Goal: Answer question/provide support

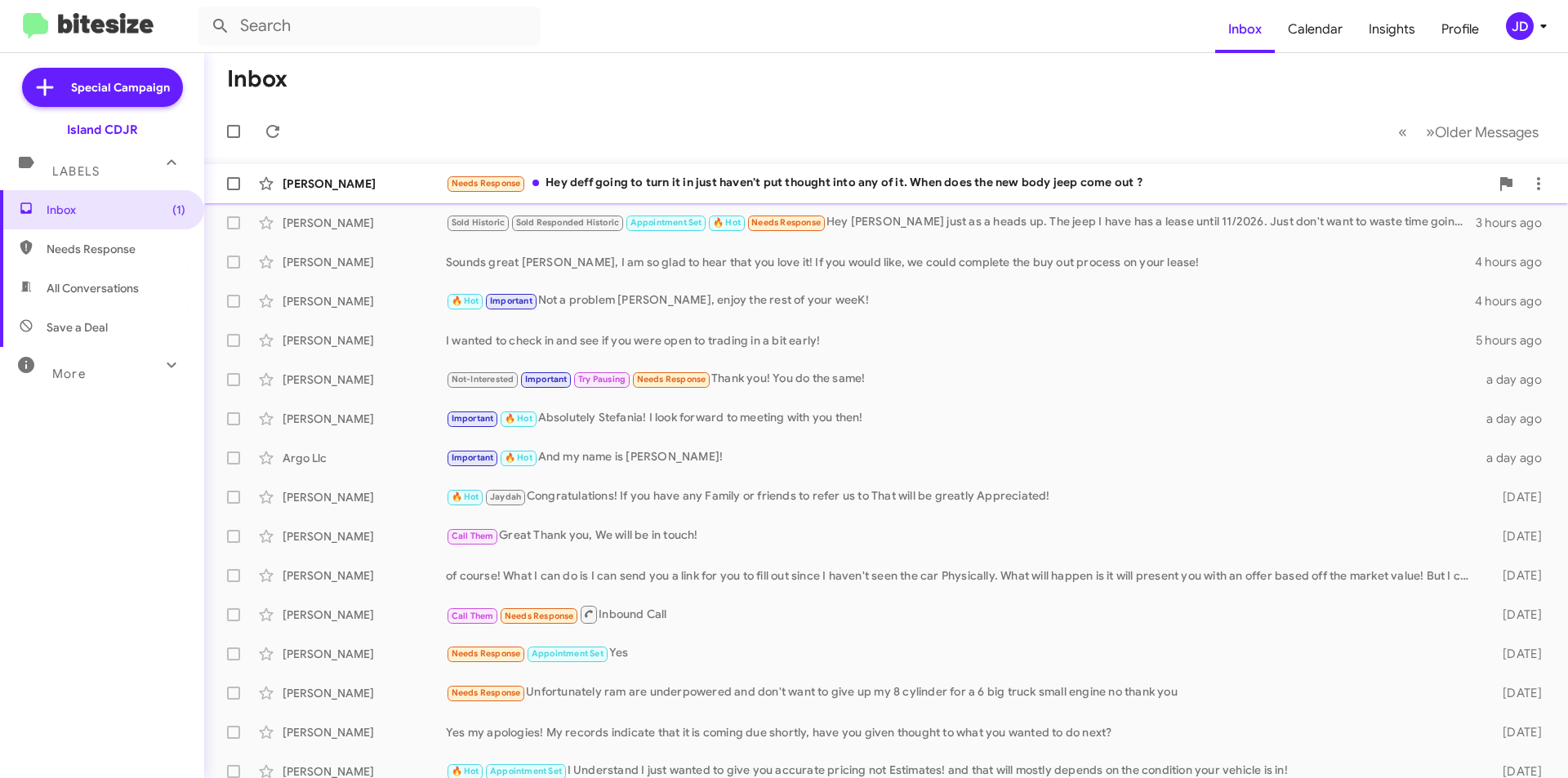
click at [632, 183] on div "Needs Response Hey deff going to turn it in just haven't put thought into any o…" at bounding box center [967, 183] width 1044 height 19
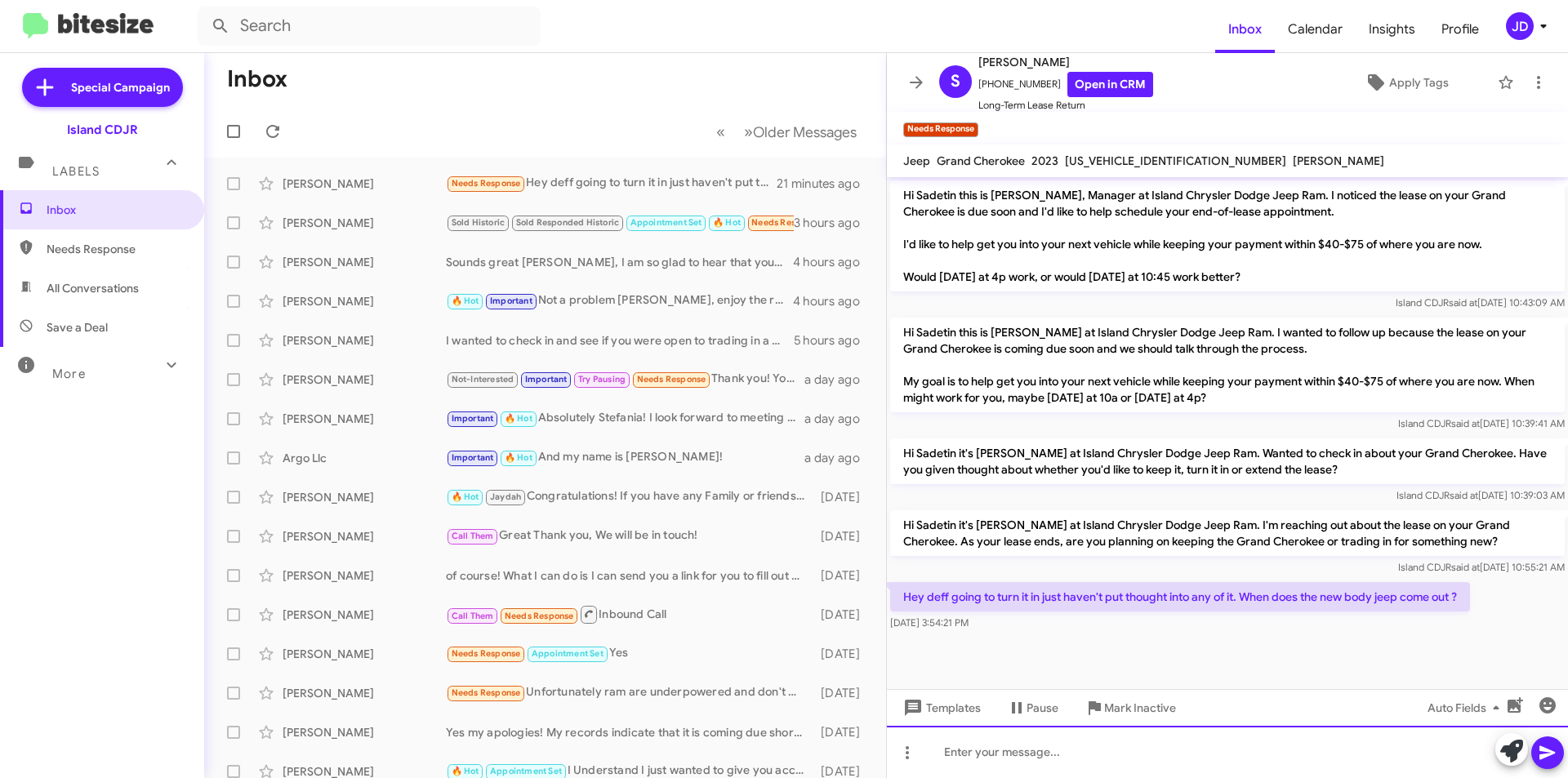
click at [1152, 738] on div at bounding box center [1227, 752] width 681 height 52
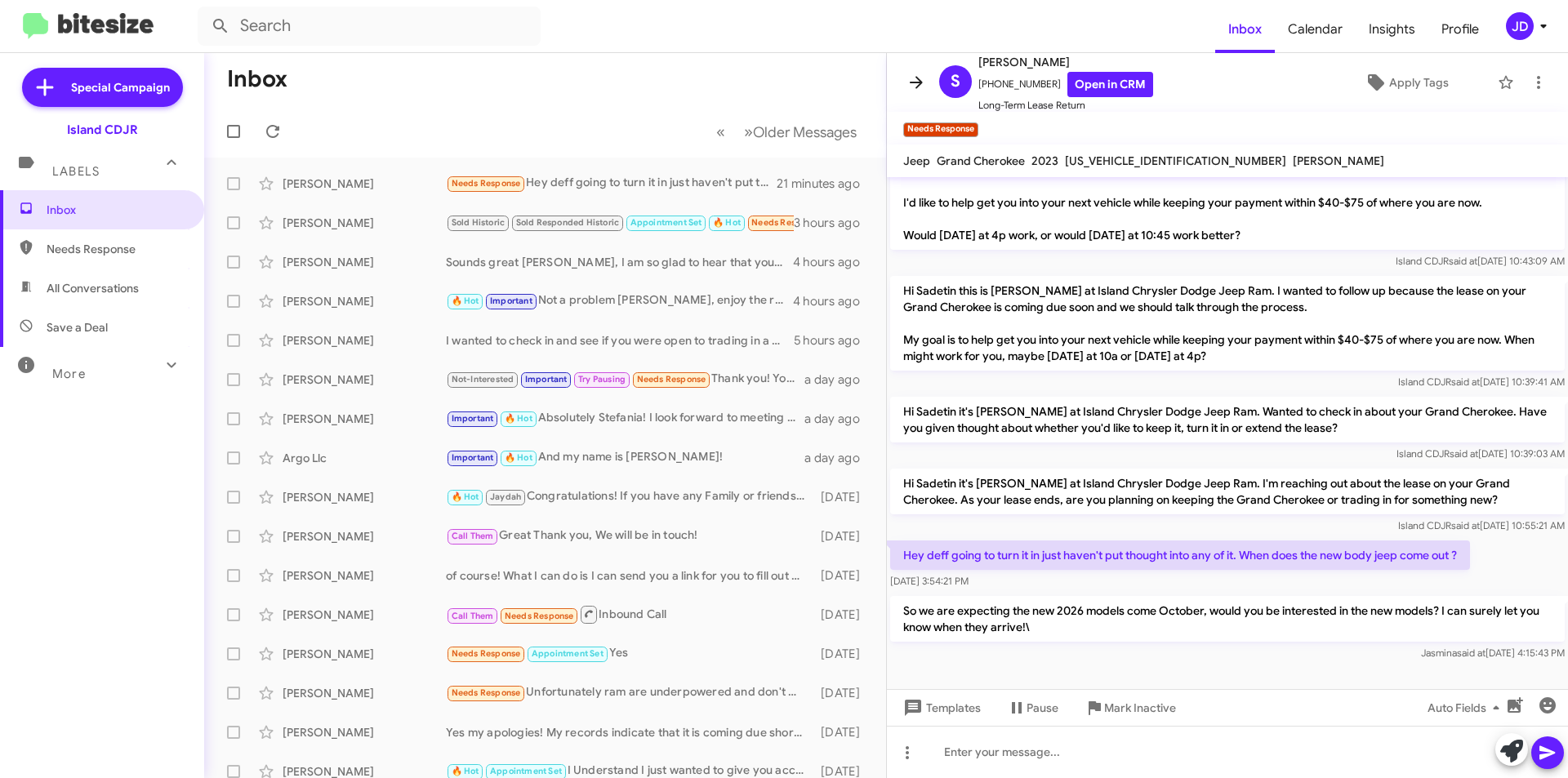
click at [908, 87] on icon at bounding box center [916, 82] width 19 height 19
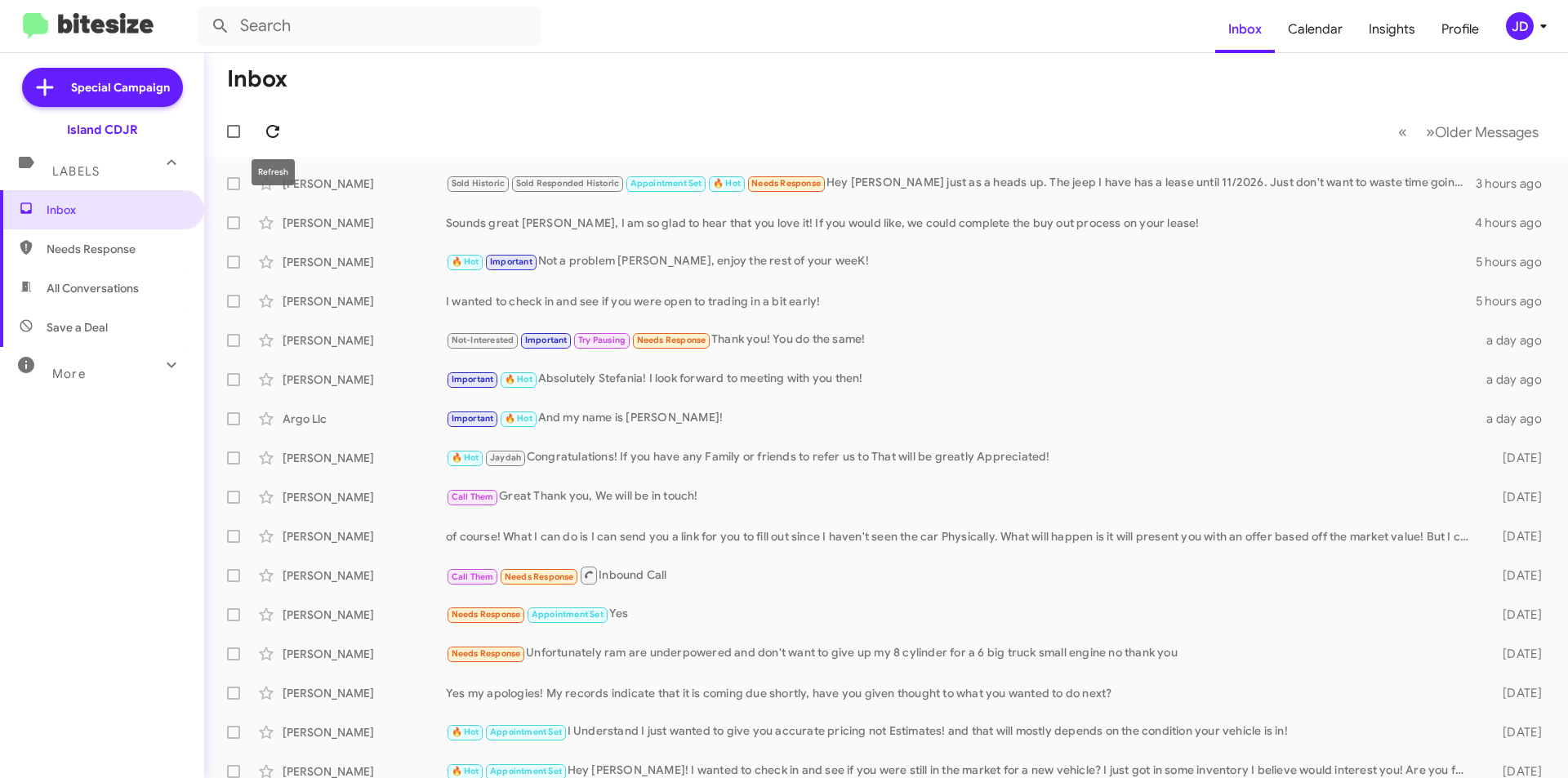
click at [267, 133] on icon at bounding box center [273, 131] width 13 height 13
click at [442, 9] on input "text" at bounding box center [369, 25] width 343 height 39
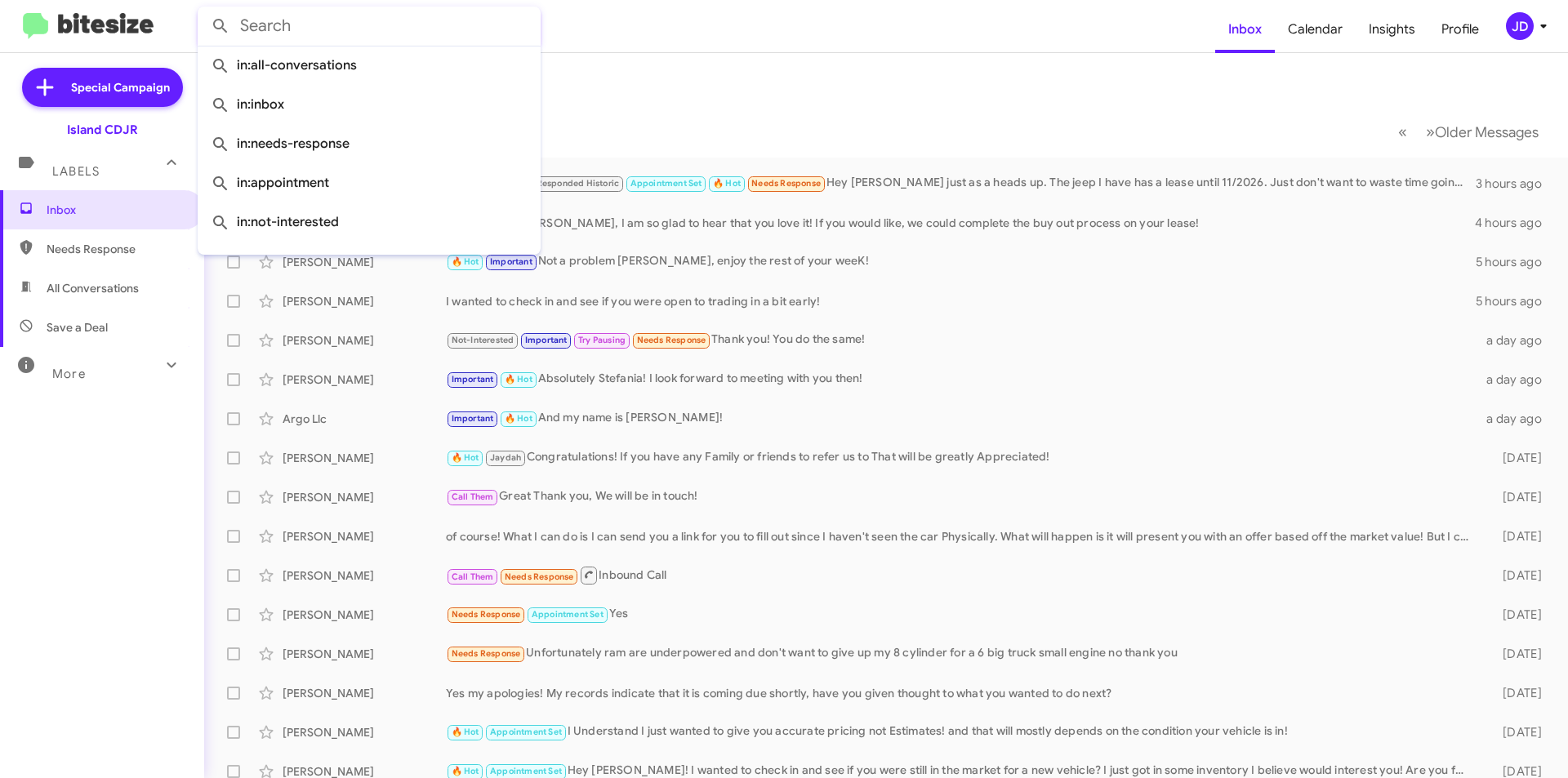
paste input "[PHONE_NUMBER]"
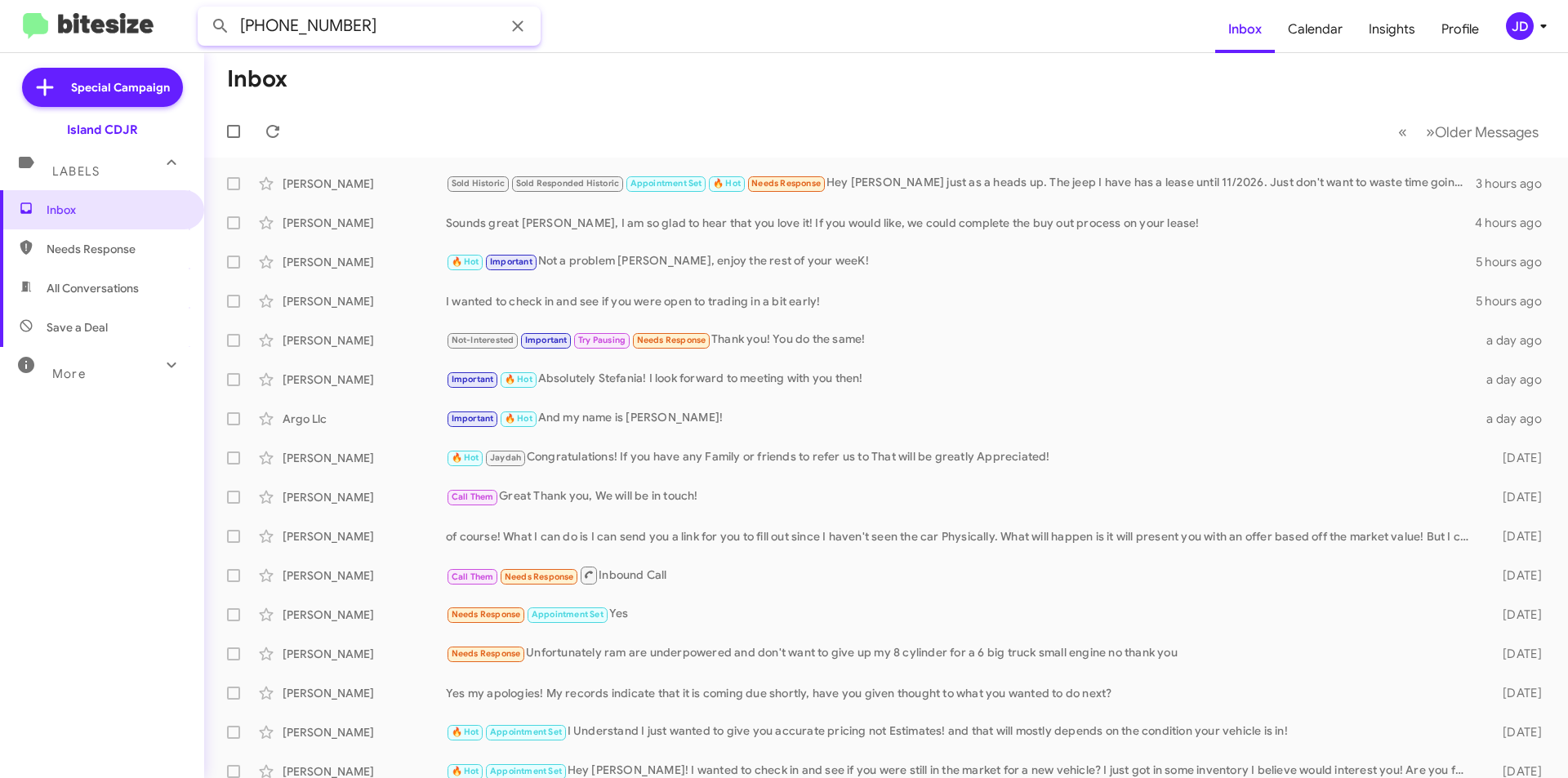
click at [319, 33] on input "[PHONE_NUMBER]" at bounding box center [369, 25] width 343 height 39
click at [315, 32] on input "[PHONE_NUMBER]" at bounding box center [369, 25] width 343 height 39
click at [284, 31] on input "[PHONE_NUMBER]" at bounding box center [369, 25] width 343 height 39
click at [282, 31] on input "[PHONE_NUMBER]" at bounding box center [369, 25] width 343 height 39
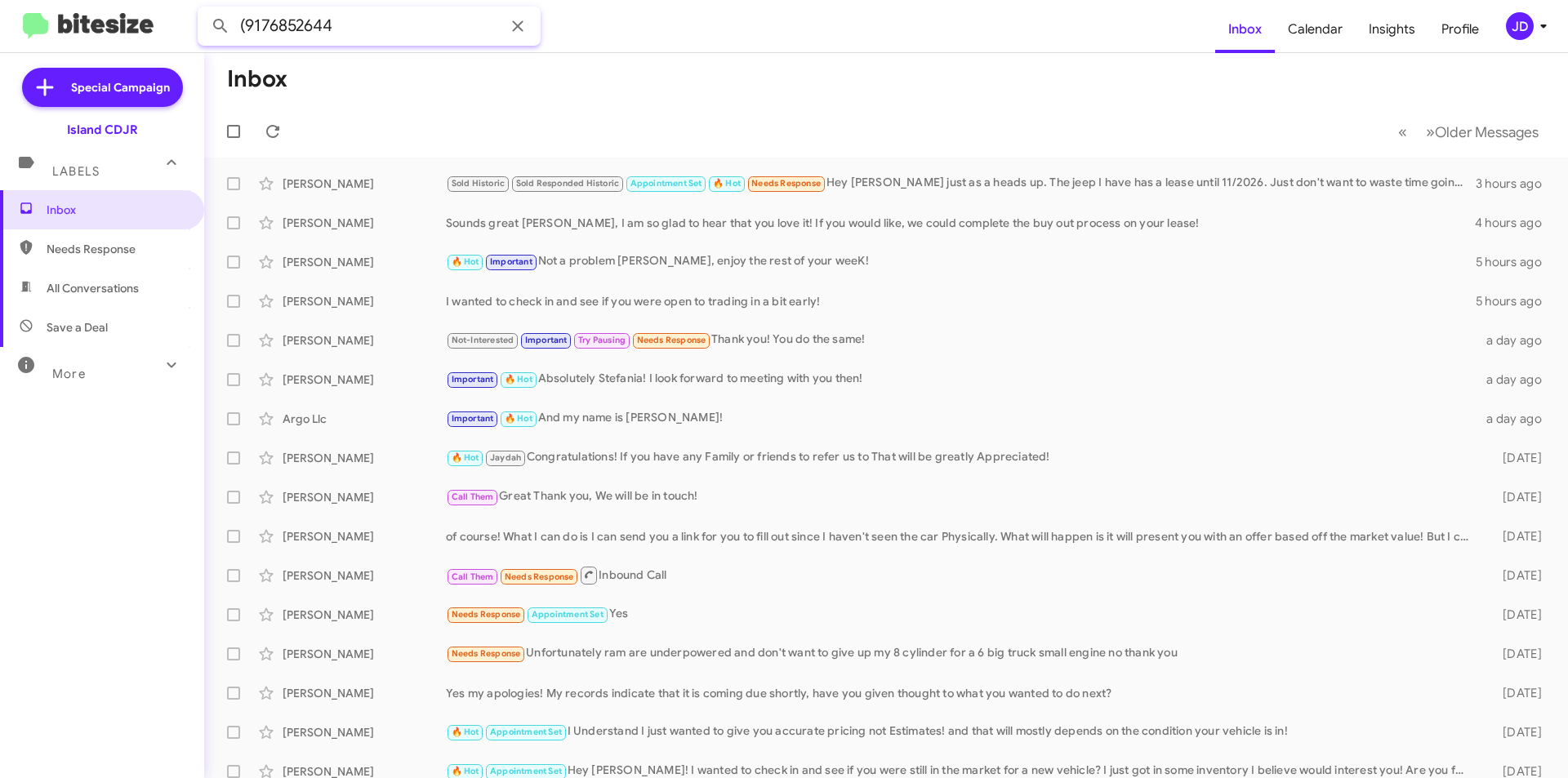
click at [248, 29] on input "(9176852644" at bounding box center [369, 25] width 343 height 39
type input "9176852644"
click at [204, 10] on button at bounding box center [220, 25] width 32 height 32
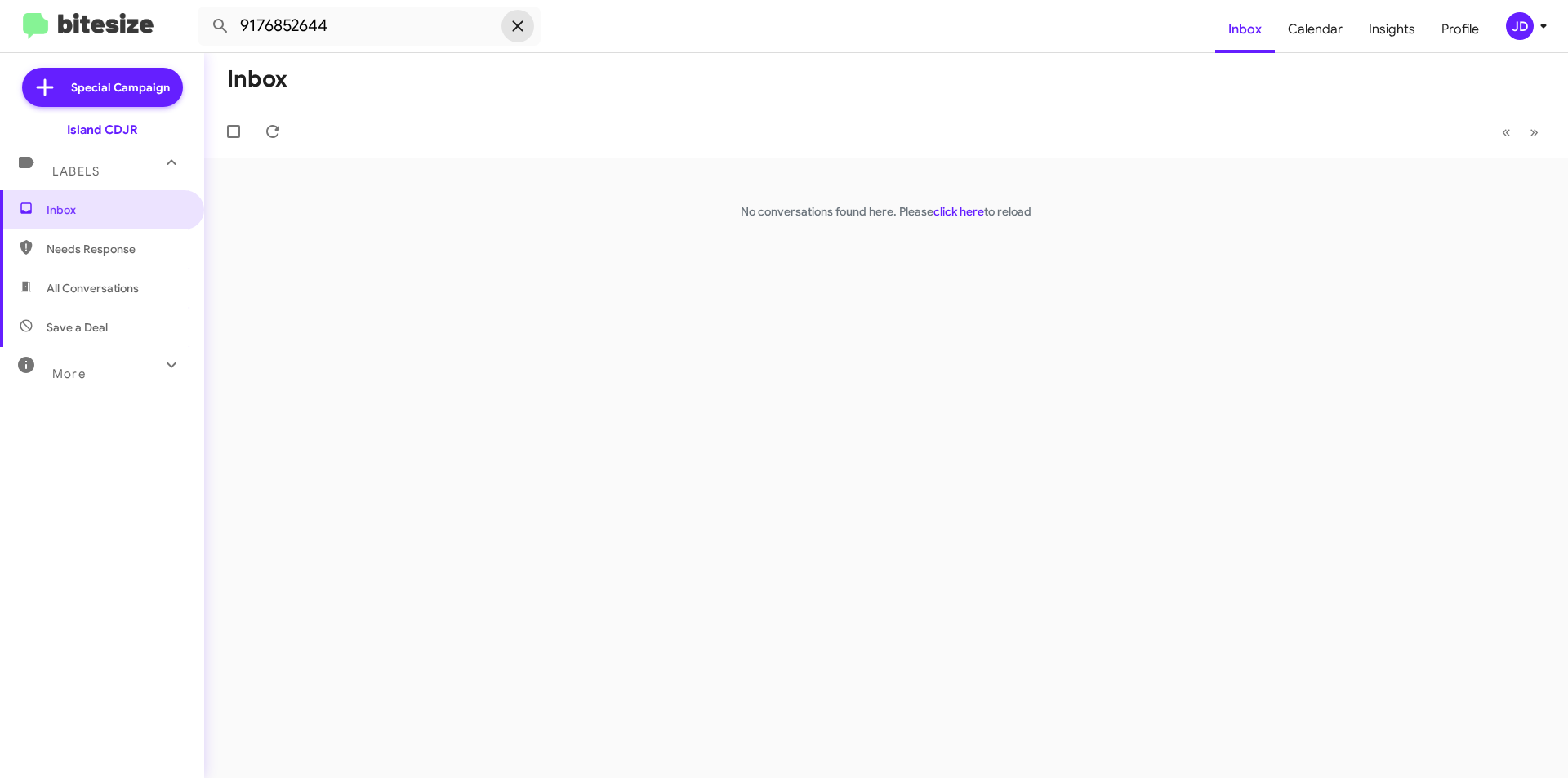
click at [528, 34] on span at bounding box center [517, 26] width 32 height 19
